Goal: Task Accomplishment & Management: Complete application form

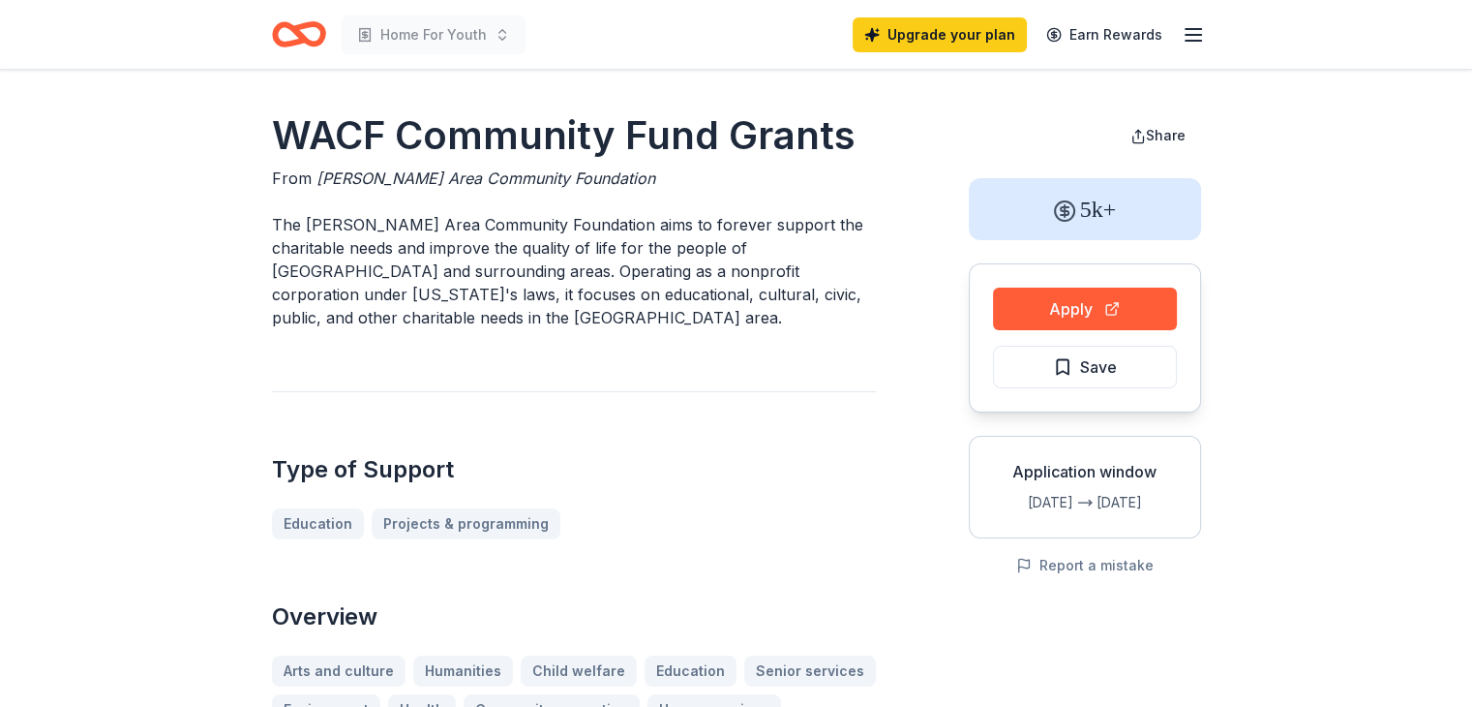
click at [1190, 41] on icon "button" at bounding box center [1193, 34] width 23 height 23
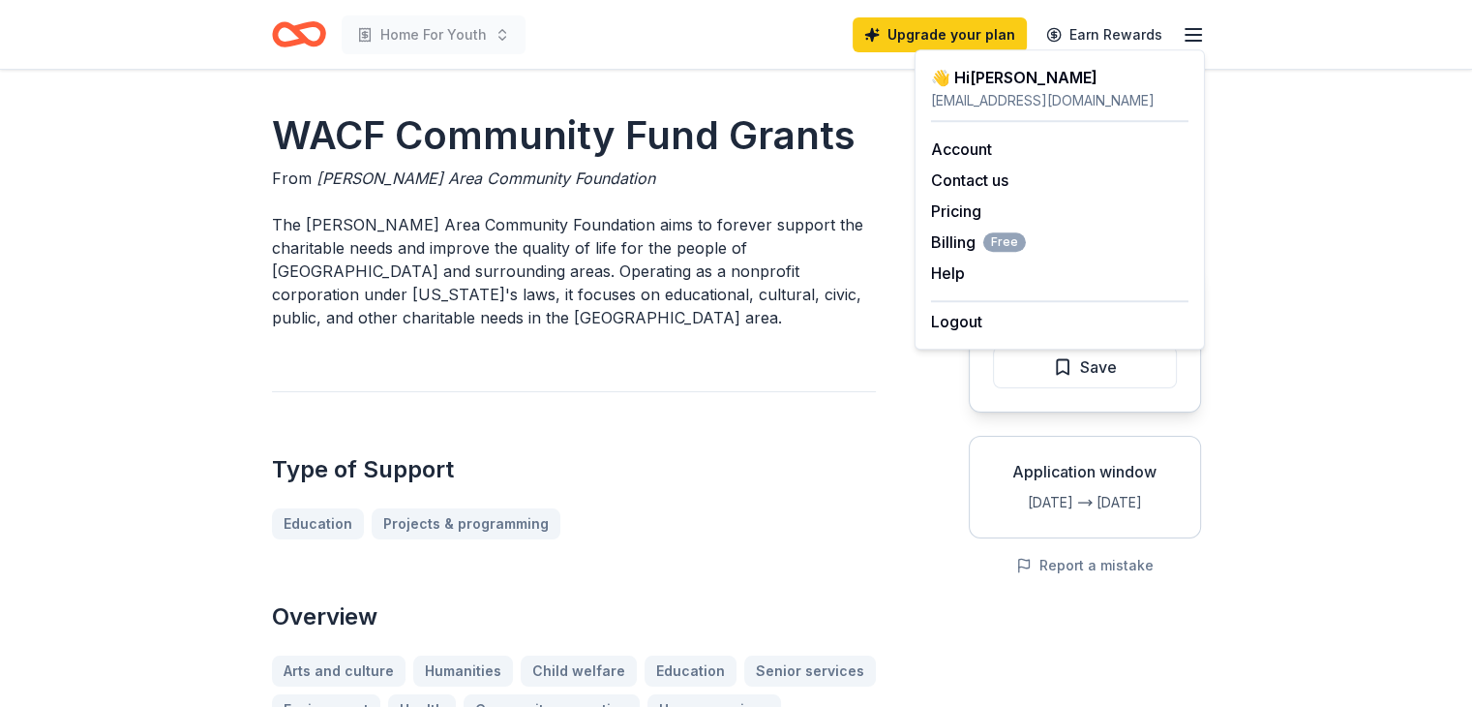
click at [846, 488] on div "Type of Support Education Projects & programming" at bounding box center [574, 465] width 604 height 148
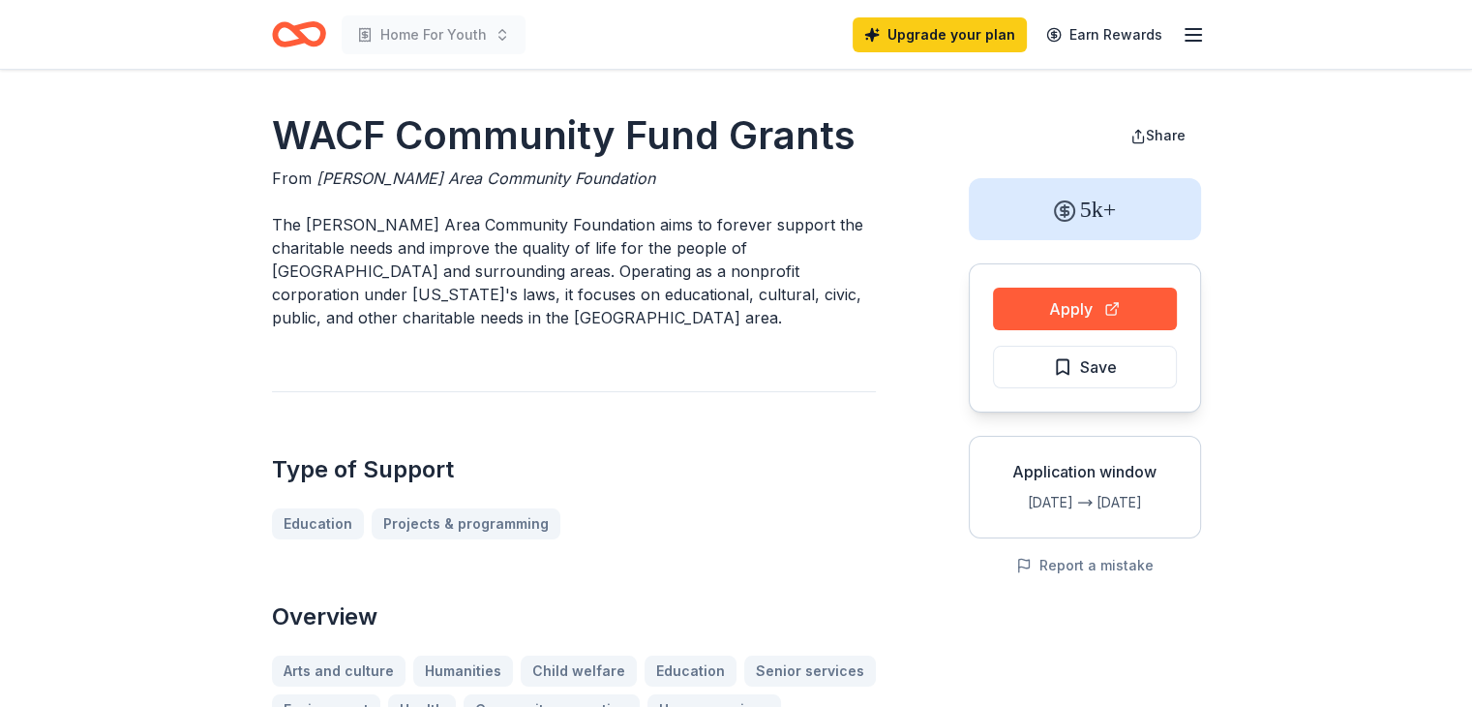
click at [1072, 369] on span "Save" at bounding box center [1085, 366] width 64 height 25
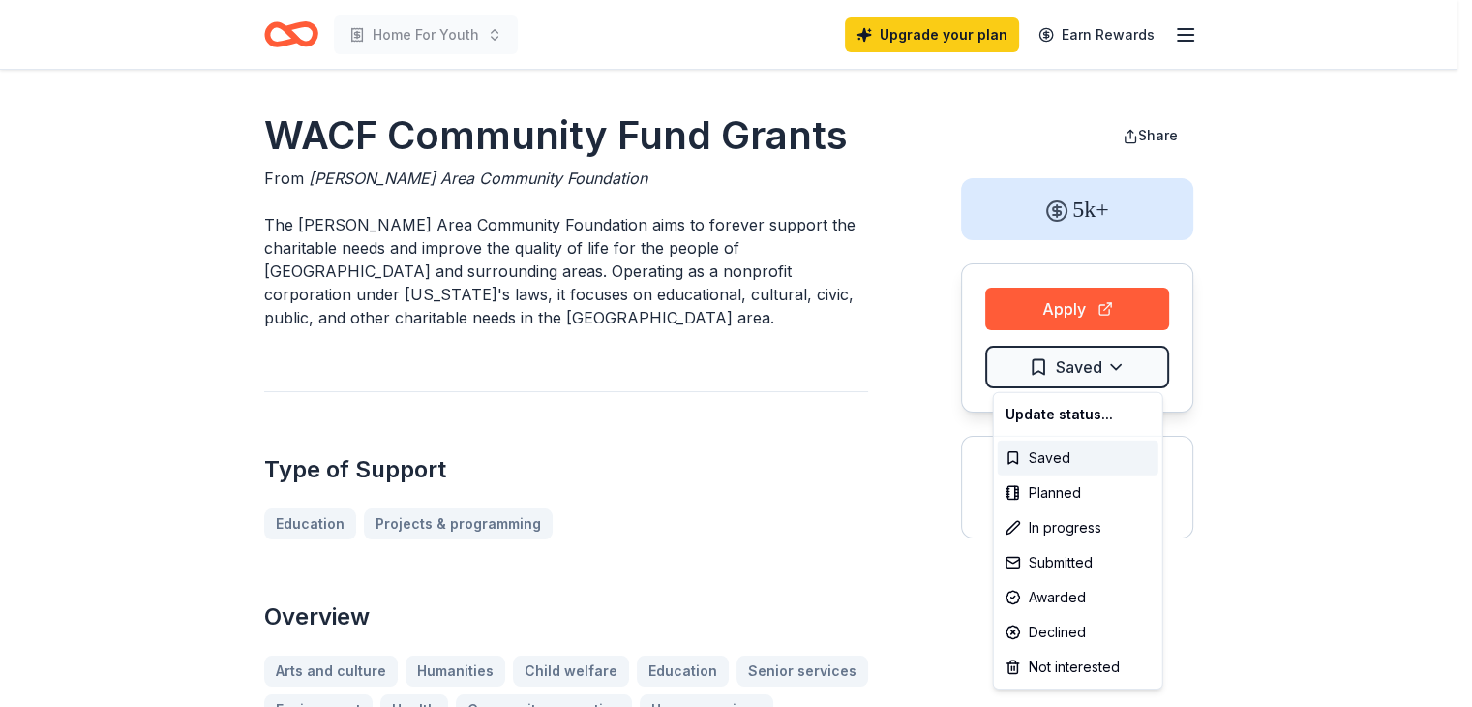
click at [1150, 377] on html "Home For Youth Upgrade your plan Earn Rewards WACF Community Fund Grants From […" at bounding box center [736, 353] width 1472 height 707
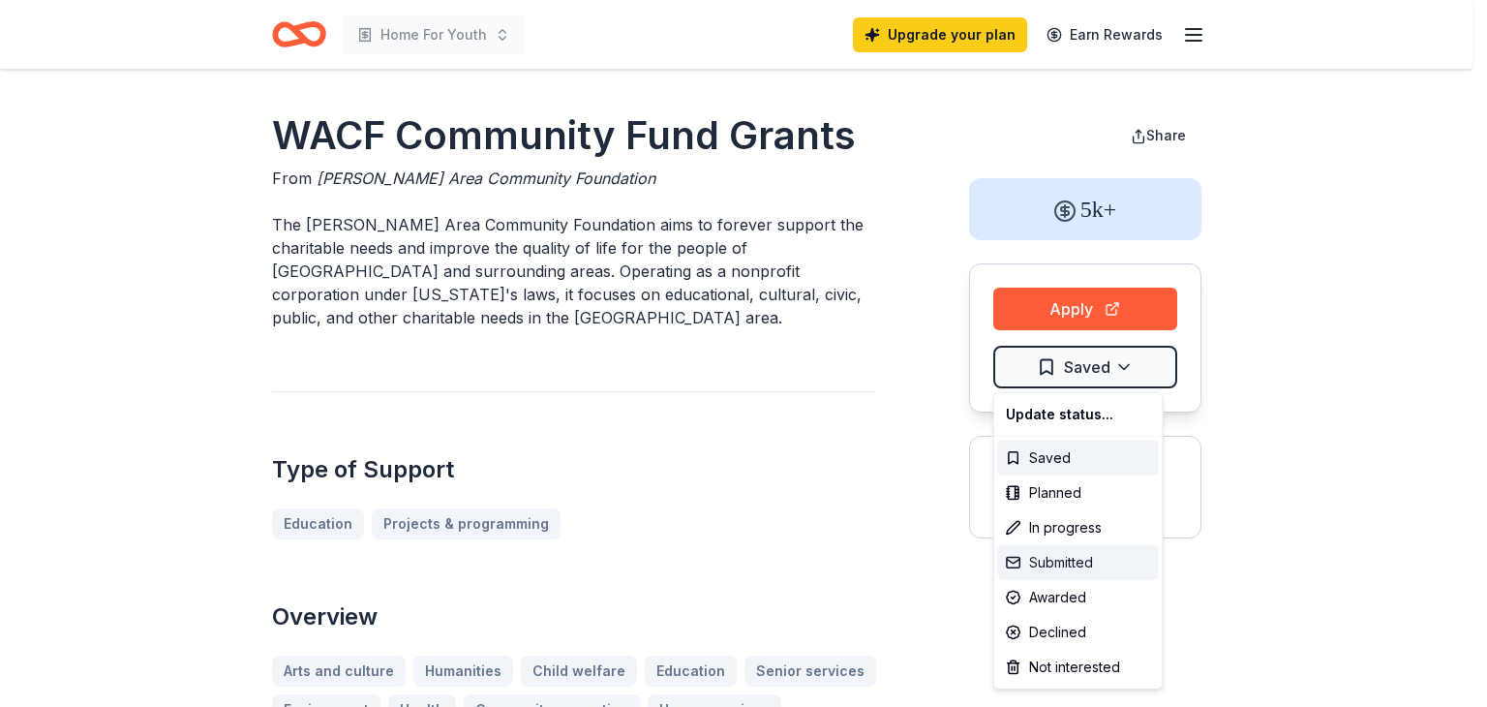
click at [1062, 572] on div "Submitted" at bounding box center [1078, 562] width 161 height 35
click at [670, 376] on html "Home For Youth Upgrade your plan Earn Rewards WACF Community Fund Grants From […" at bounding box center [743, 353] width 1487 height 707
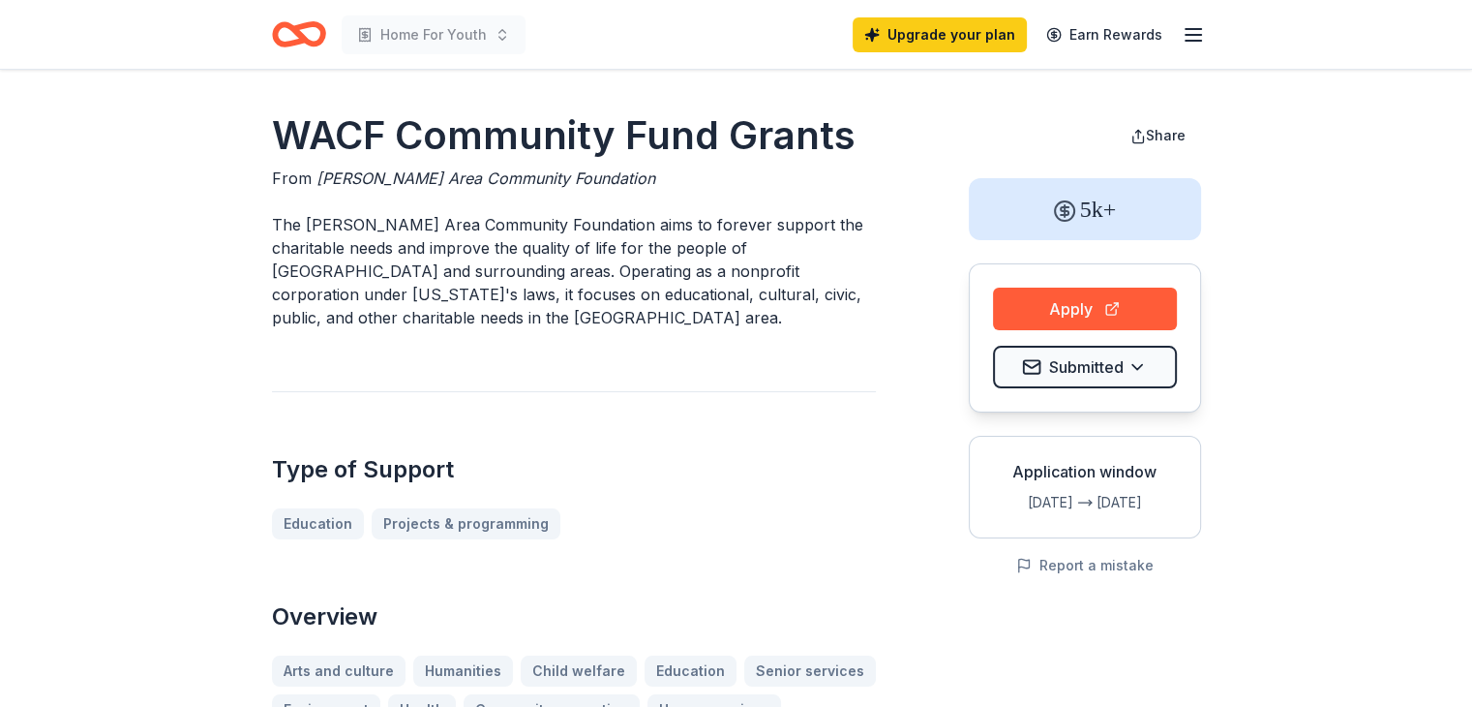
click at [292, 46] on icon "Home" at bounding box center [299, 34] width 54 height 45
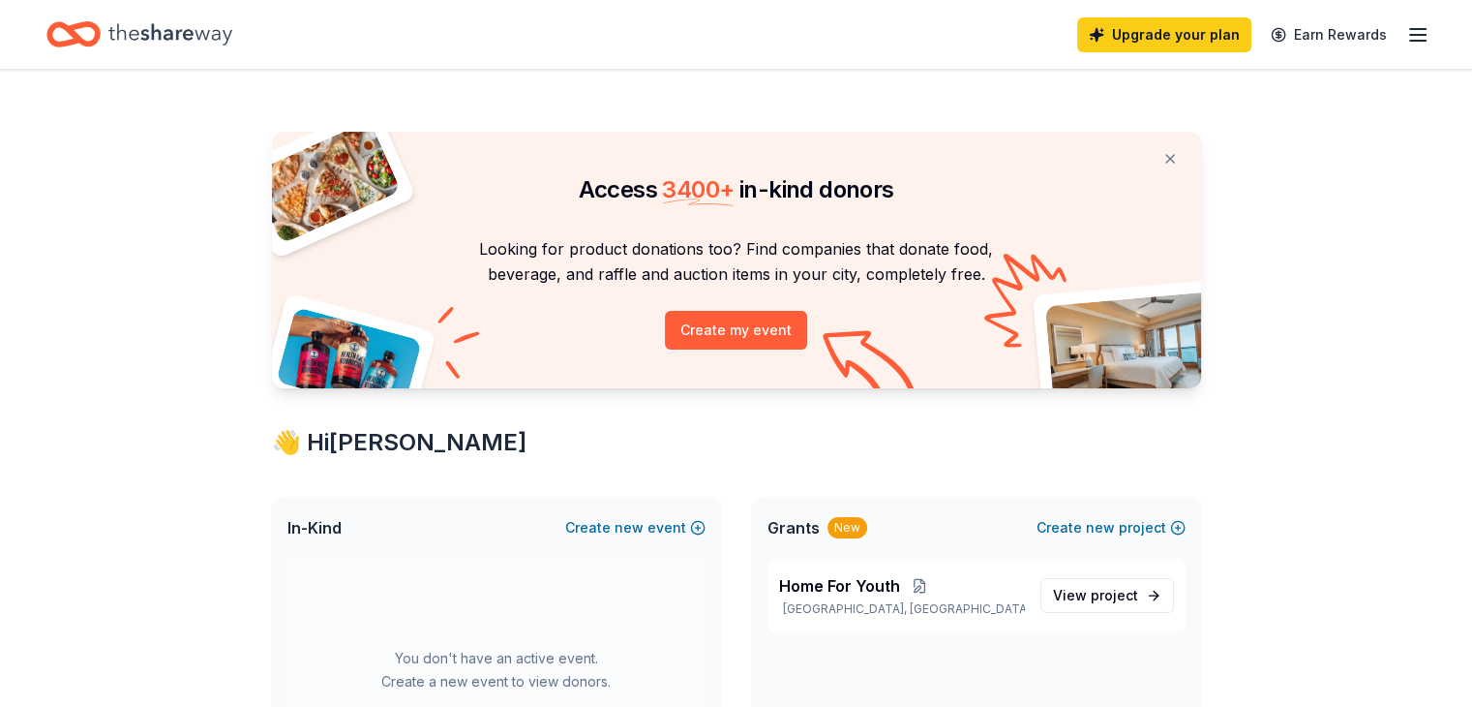
click at [1091, 601] on span "View project" at bounding box center [1095, 595] width 85 height 23
